Goal: Find specific page/section: Find specific page/section

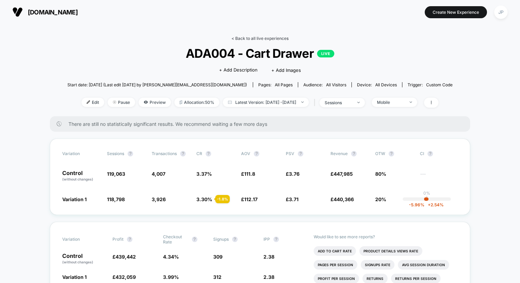
click at [261, 40] on link "< Back to all live experiences" at bounding box center [259, 38] width 57 height 5
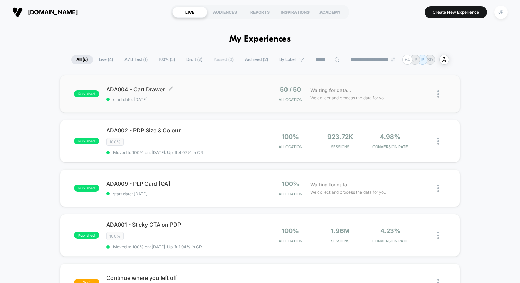
click at [225, 94] on div "ADA004 - Cart Drawer Click to edit experience details Click to edit experience …" at bounding box center [182, 94] width 153 height 16
